Goal: Book appointment/travel/reservation

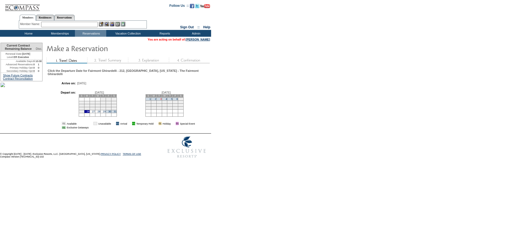
click at [162, 100] on link "3" at bounding box center [160, 99] width 1 height 3
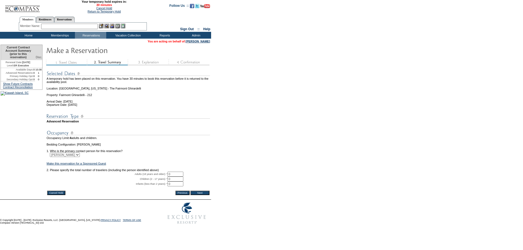
click at [54, 195] on input "Cancel Hold" at bounding box center [56, 193] width 18 height 4
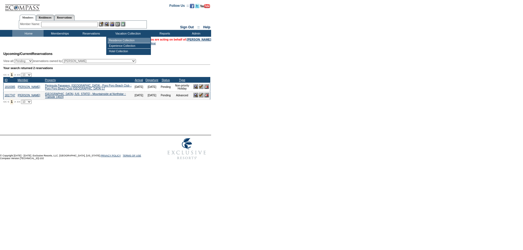
click at [121, 39] on td "Residence Collection" at bounding box center [129, 40] width 43 height 5
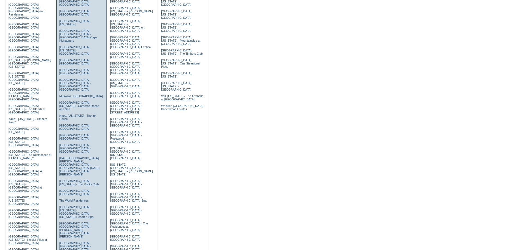
scroll to position [109, 0]
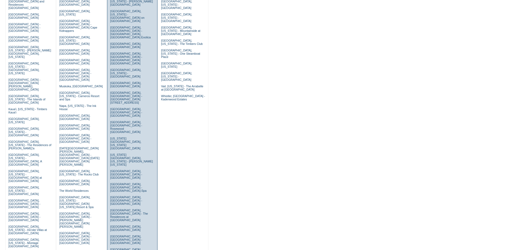
click at [117, 248] on link "[GEOGRAPHIC_DATA], [US_STATE] - The Fairmont Ghirardelli" at bounding box center [128, 253] width 36 height 10
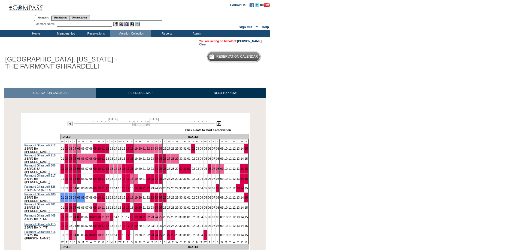
click at [218, 124] on img at bounding box center [218, 123] width 5 height 5
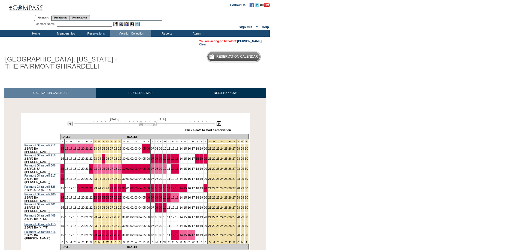
click at [218, 124] on img at bounding box center [218, 123] width 5 height 5
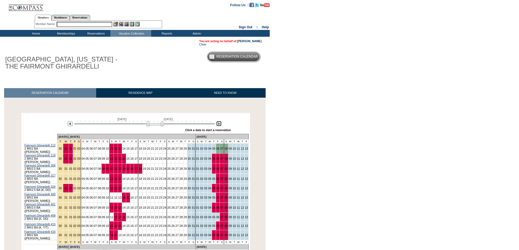
click at [218, 124] on img at bounding box center [218, 123] width 5 height 5
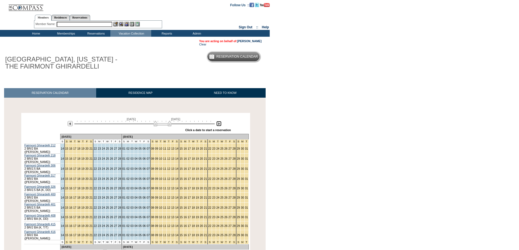
click at [218, 124] on img at bounding box center [218, 123] width 5 height 5
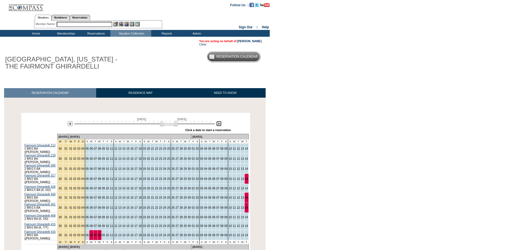
click at [162, 125] on img at bounding box center [169, 123] width 18 height 5
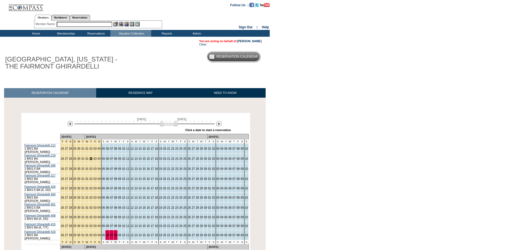
click at [90, 158] on link "02" at bounding box center [90, 158] width 3 height 3
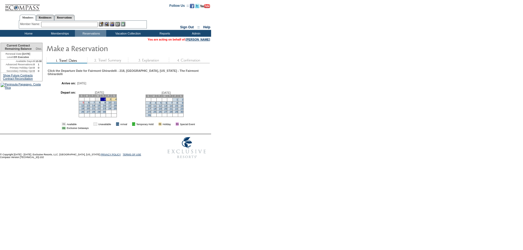
click at [84, 104] on link "5" at bounding box center [83, 102] width 1 height 3
